Goal: Check status: Check status

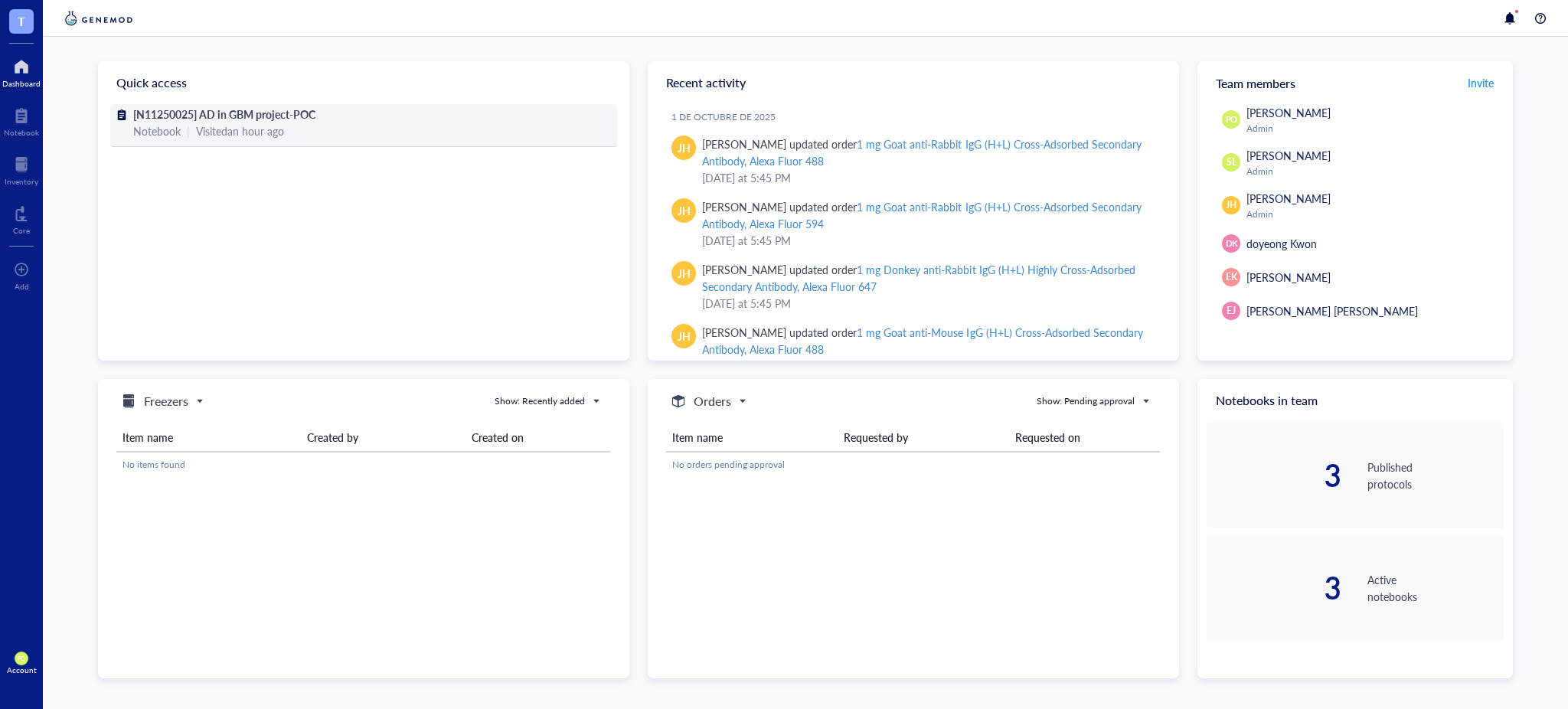
click at [224, 134] on div "Visited an hour ago" at bounding box center [240, 131] width 88 height 17
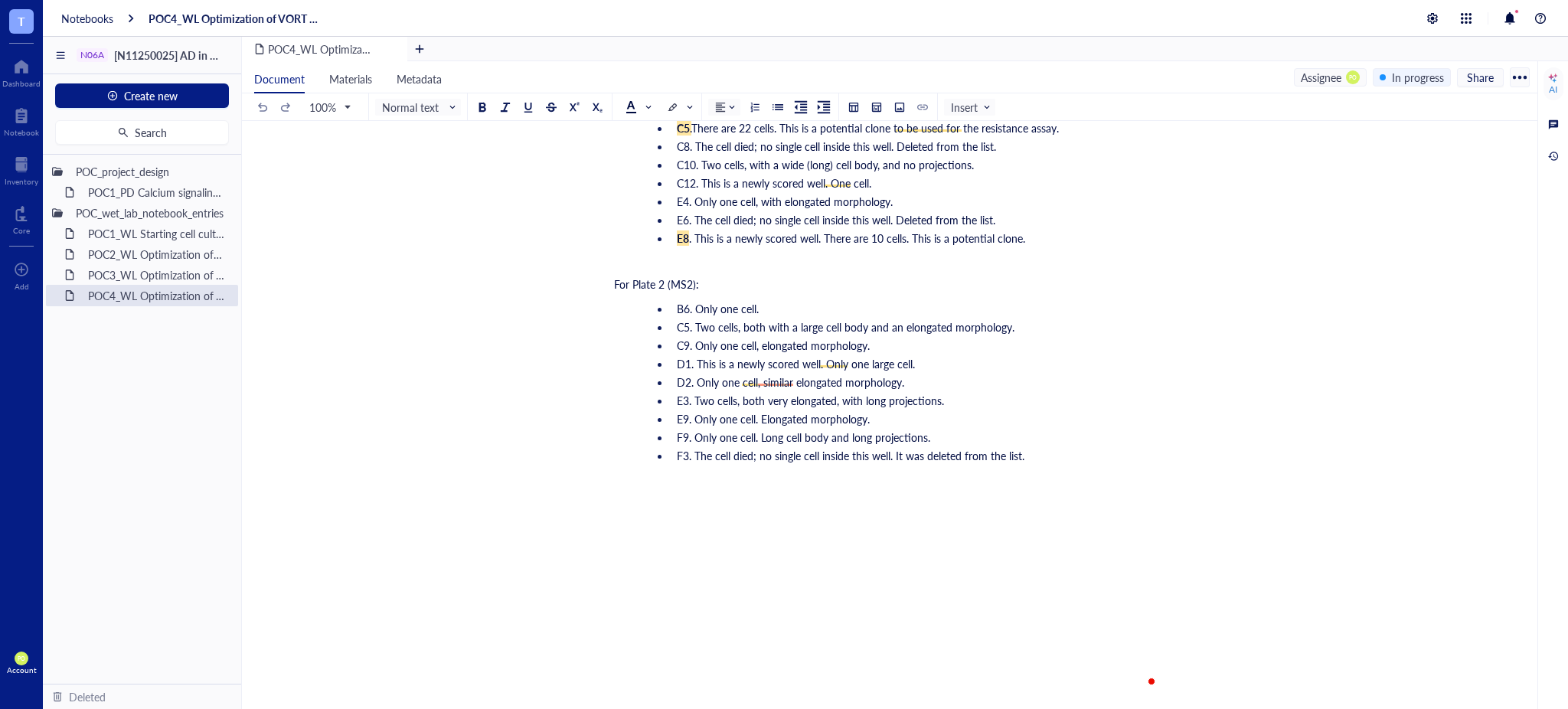
scroll to position [8063, 0]
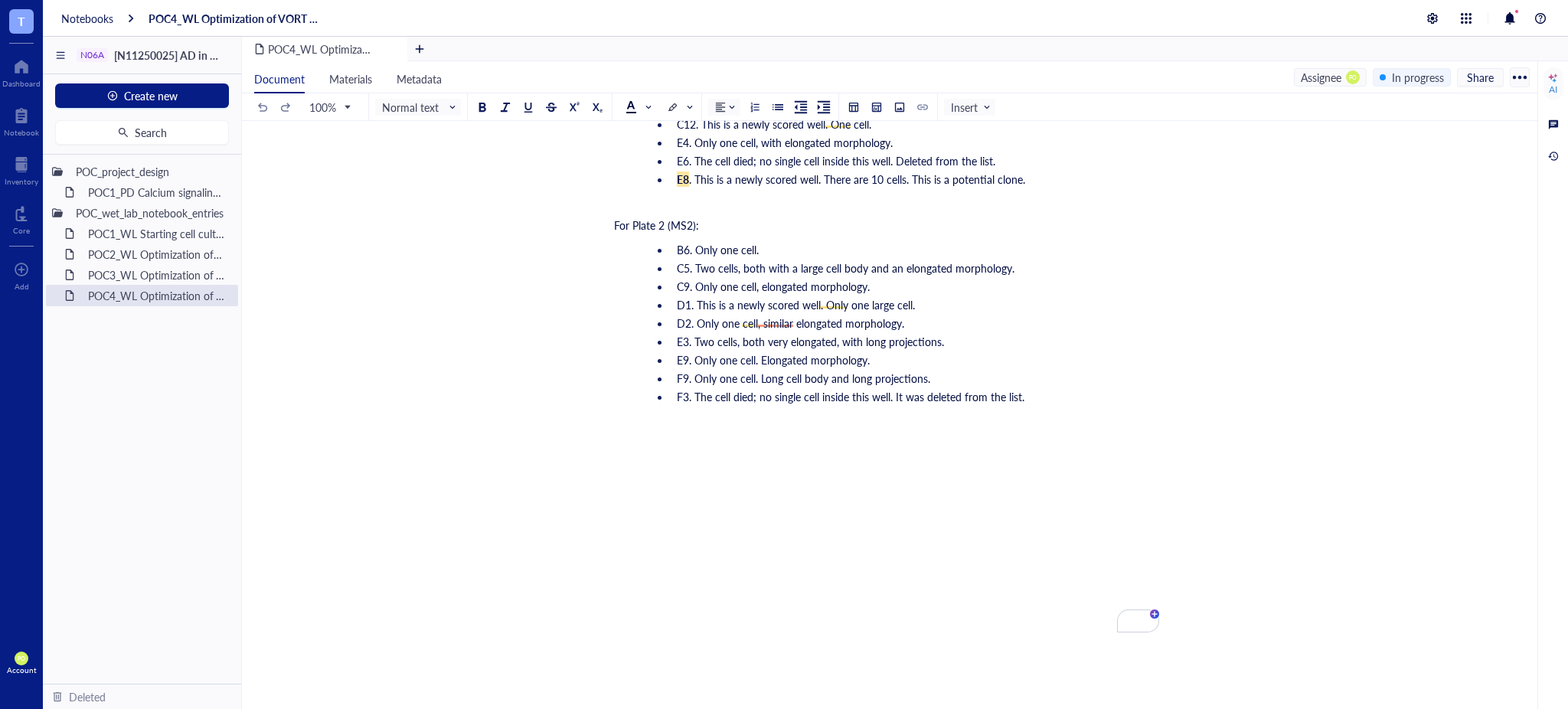
click at [633, 450] on div "﻿ Type ‘/’ for commands" at bounding box center [887, 458] width 545 height 16
click at [683, 450] on div "﻿ Type ‘/’ for commands" at bounding box center [887, 458] width 545 height 16
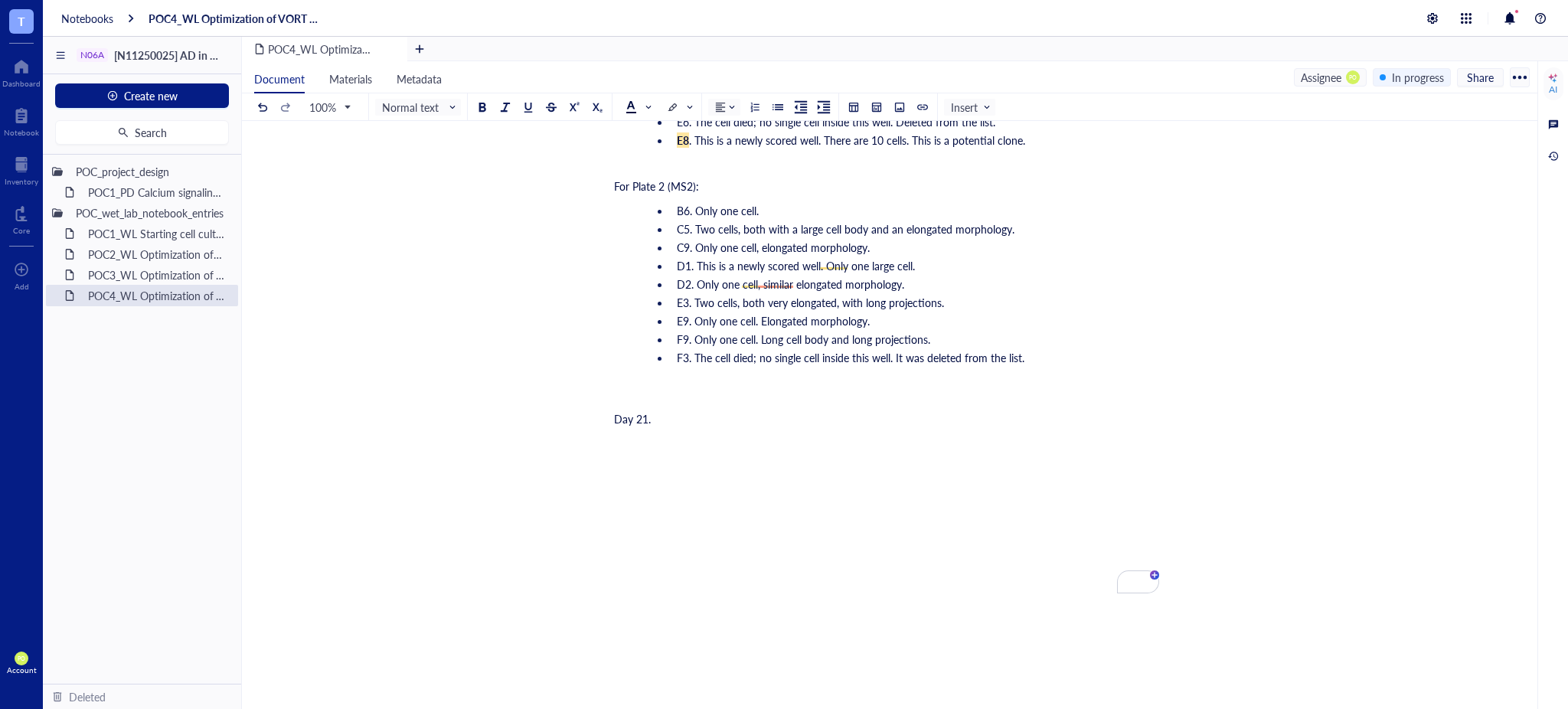
scroll to position [8233, 0]
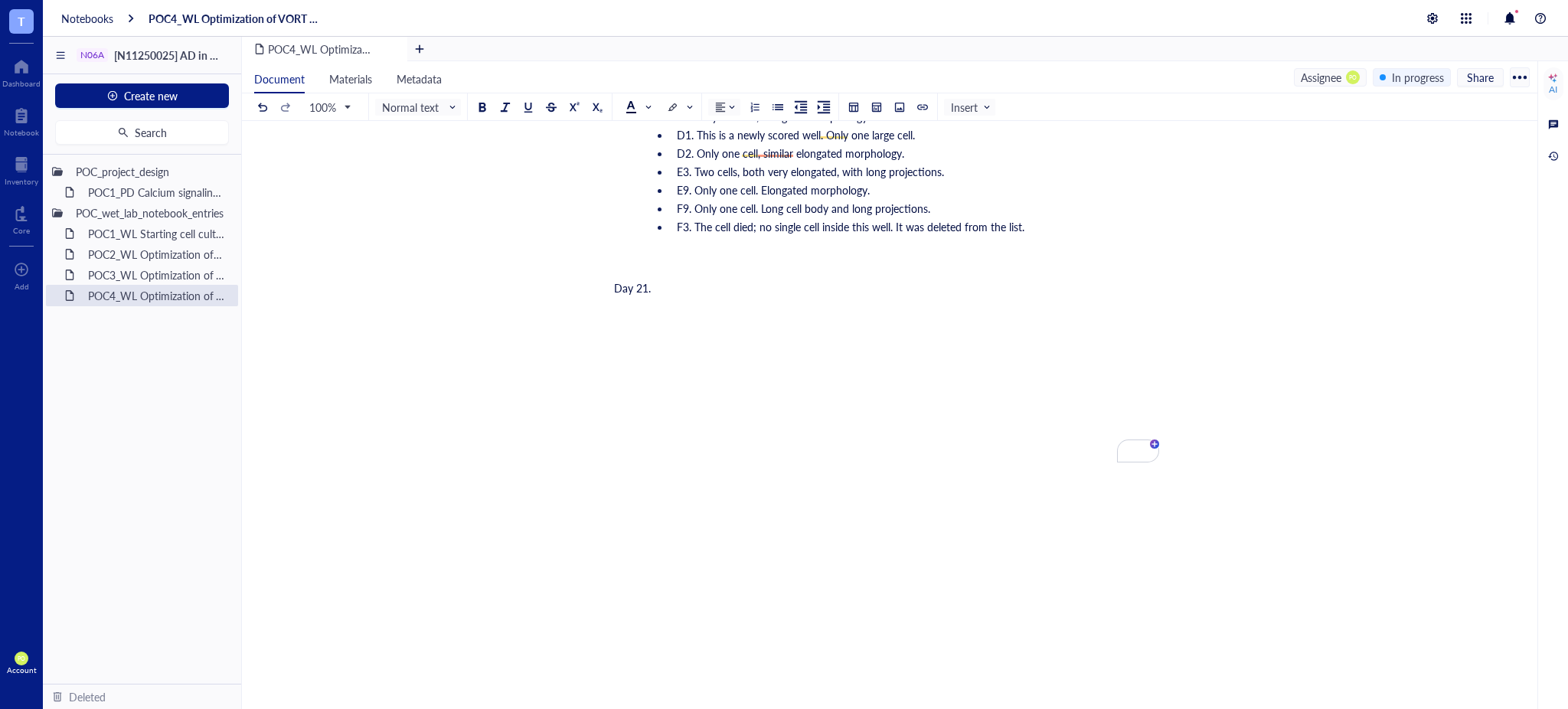
click at [737, 285] on div "Day 21." at bounding box center [887, 287] width 545 height 16
drag, startPoint x: 684, startPoint y: 287, endPoint x: 540, endPoint y: 287, distance: 144.0
click at [751, 288] on div "Day 21. [DATE]." at bounding box center [887, 287] width 545 height 16
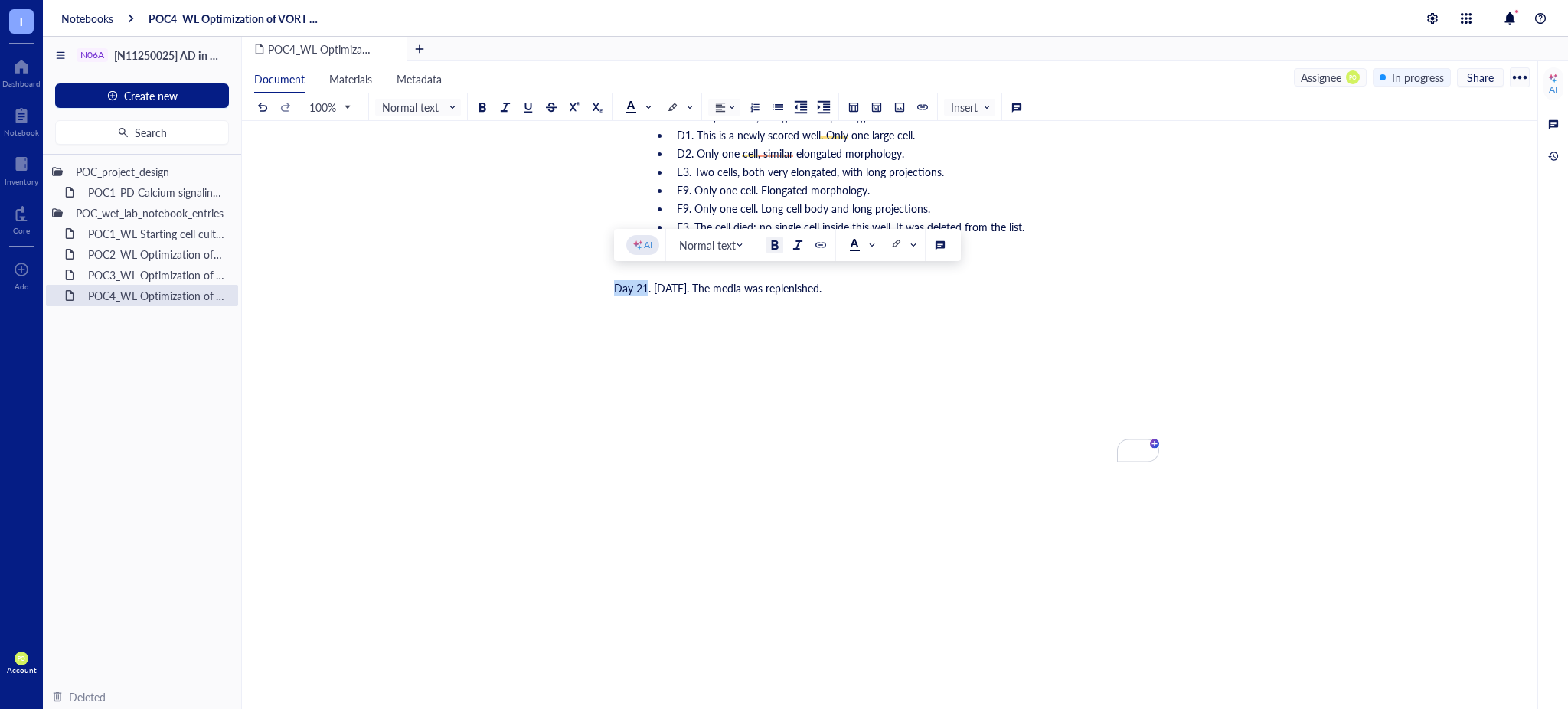
click at [769, 243] on div at bounding box center [775, 245] width 11 height 11
click at [618, 262] on div "To enrich screen reader interactions, please activate Accessibility in Grammarl…" at bounding box center [887, 258] width 545 height 30
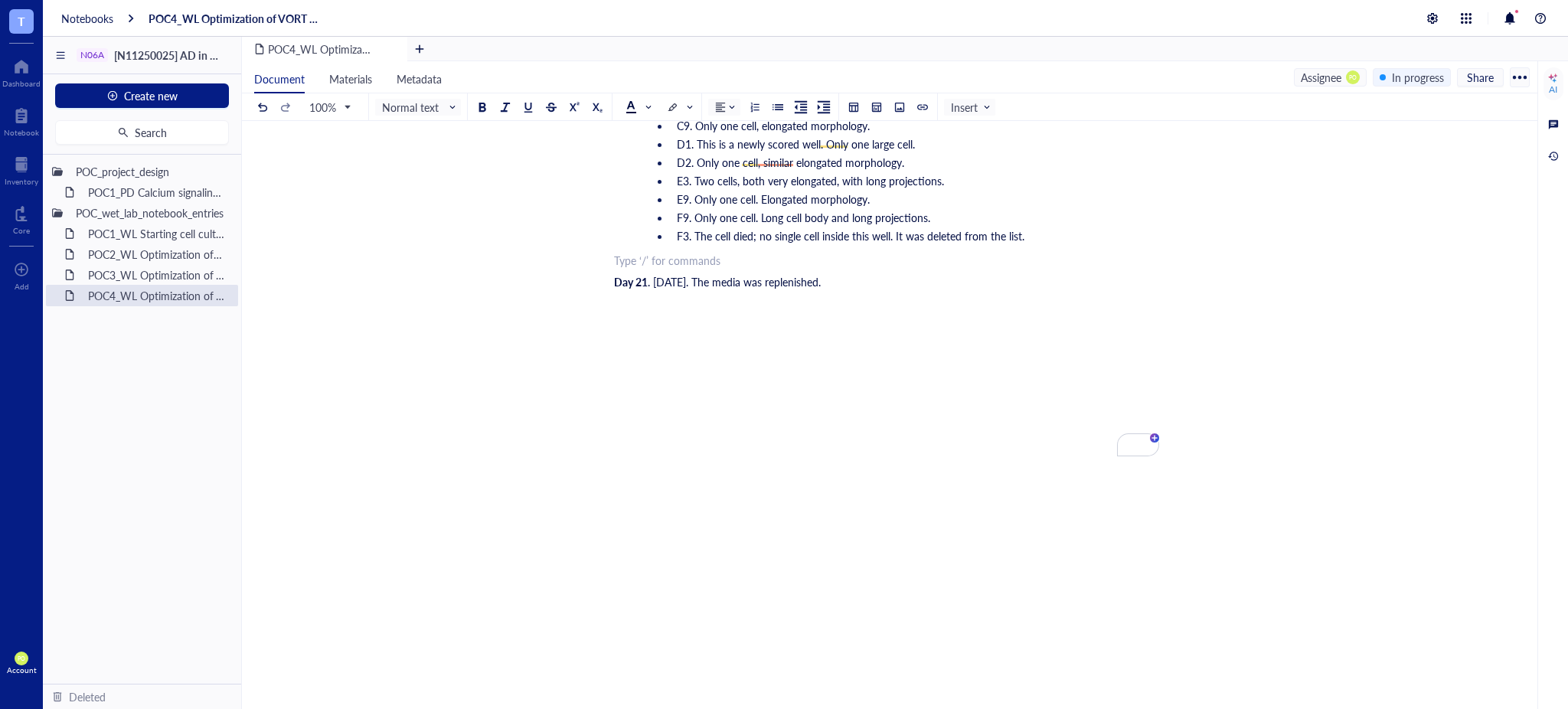
scroll to position [8218, 0]
click at [821, 279] on span ". [DATE]. The media was replenished." at bounding box center [734, 286] width 173 height 16
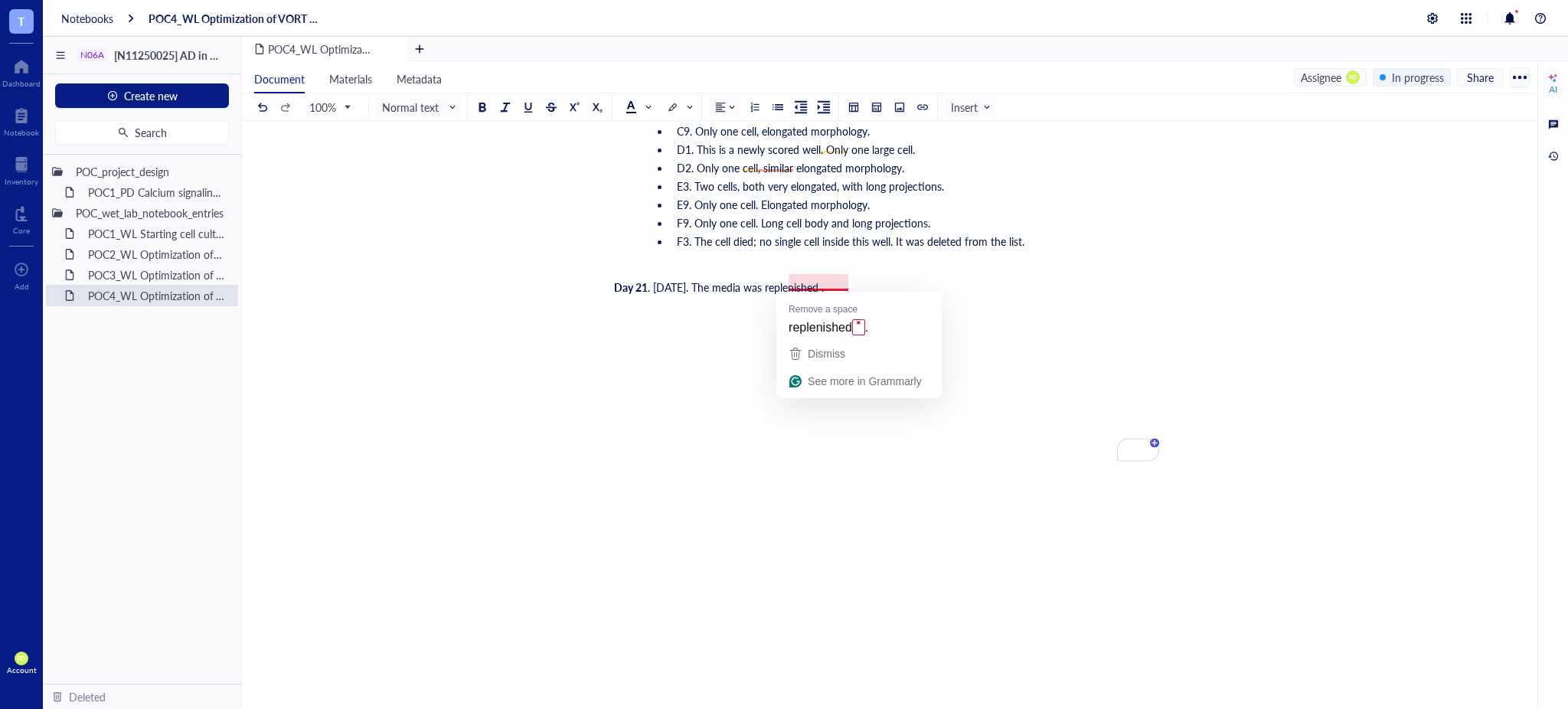
click at [824, 279] on span ". [DATE]. The media was replenished ." at bounding box center [735, 286] width 176 height 16
drag, startPoint x: 620, startPoint y: 248, endPoint x: 626, endPoint y: 266, distance: 19.0
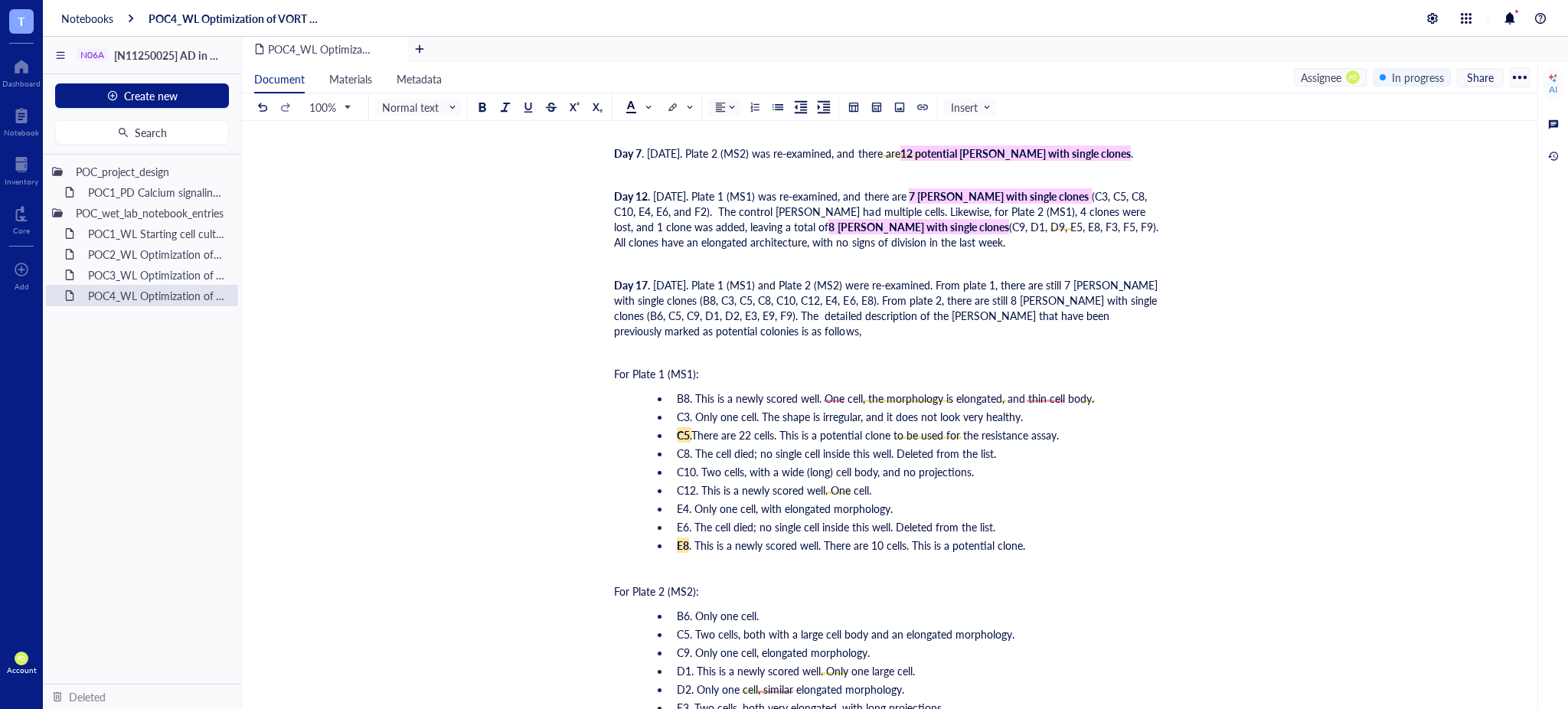
scroll to position [7027, 0]
